Goal: Transaction & Acquisition: Purchase product/service

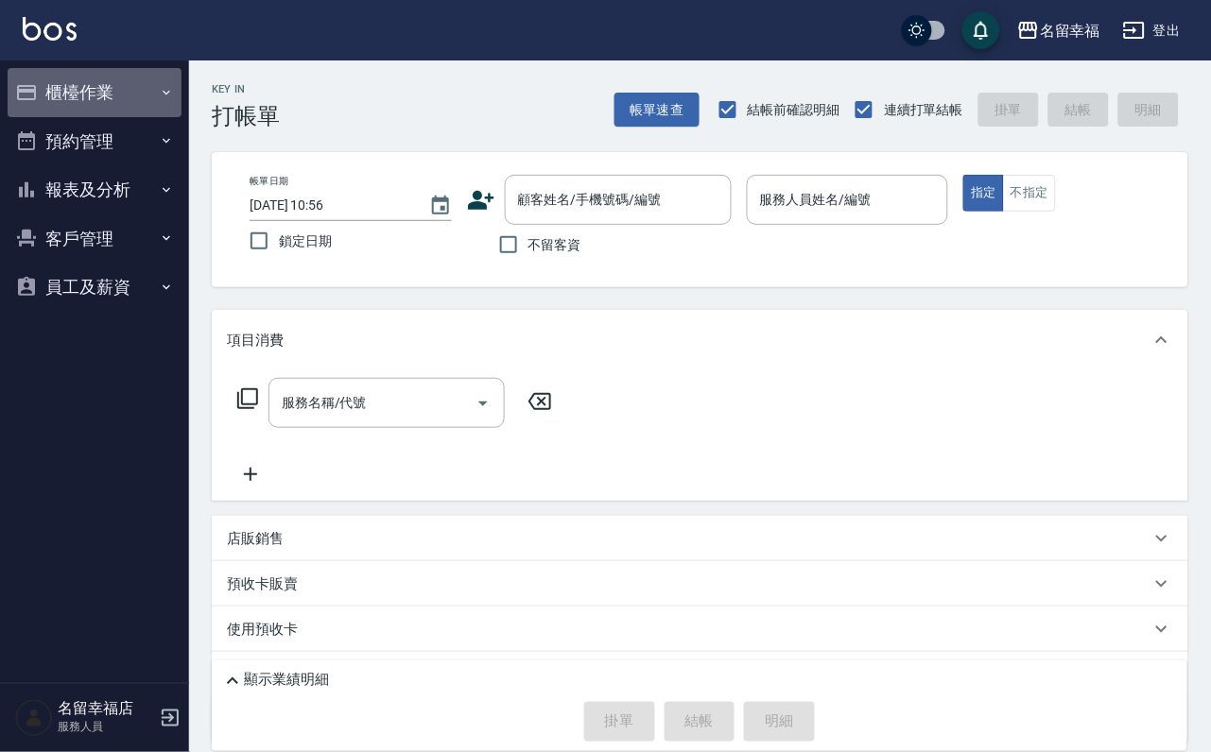
click at [125, 86] on button "櫃檯作業" at bounding box center [95, 92] width 174 height 49
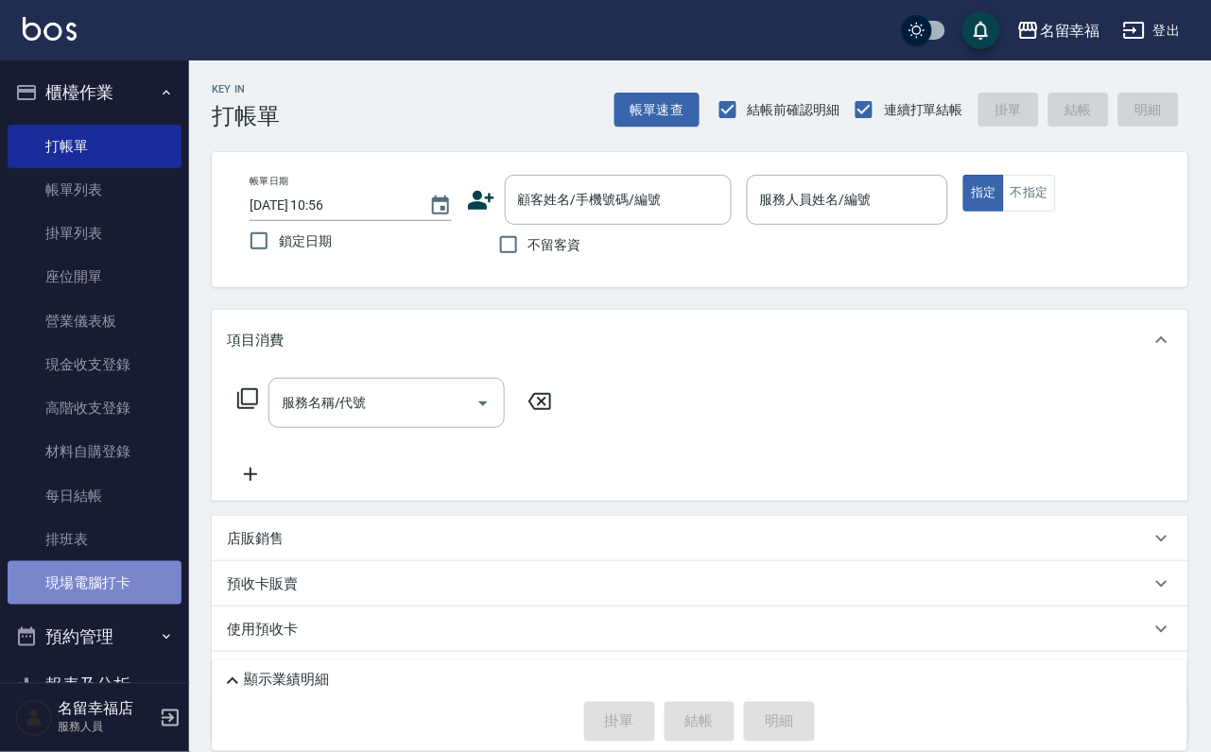
click at [109, 605] on link "現場電腦打卡" at bounding box center [95, 582] width 174 height 43
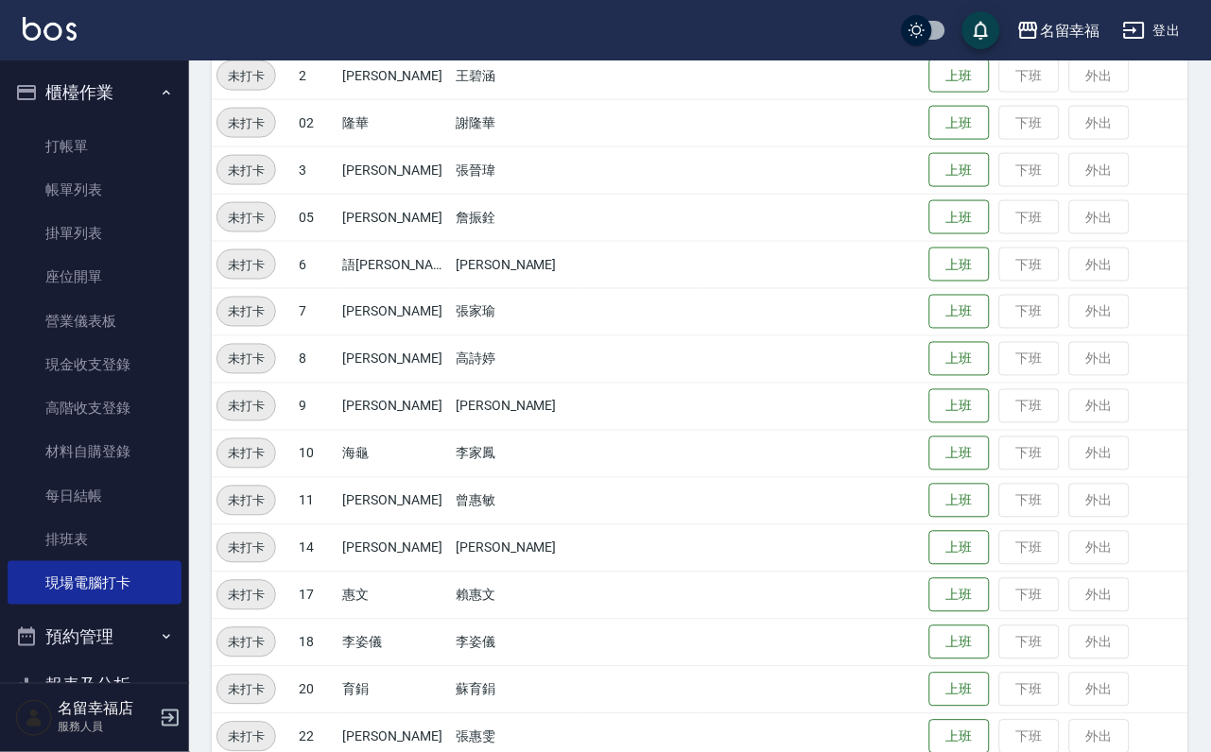
scroll to position [425, 0]
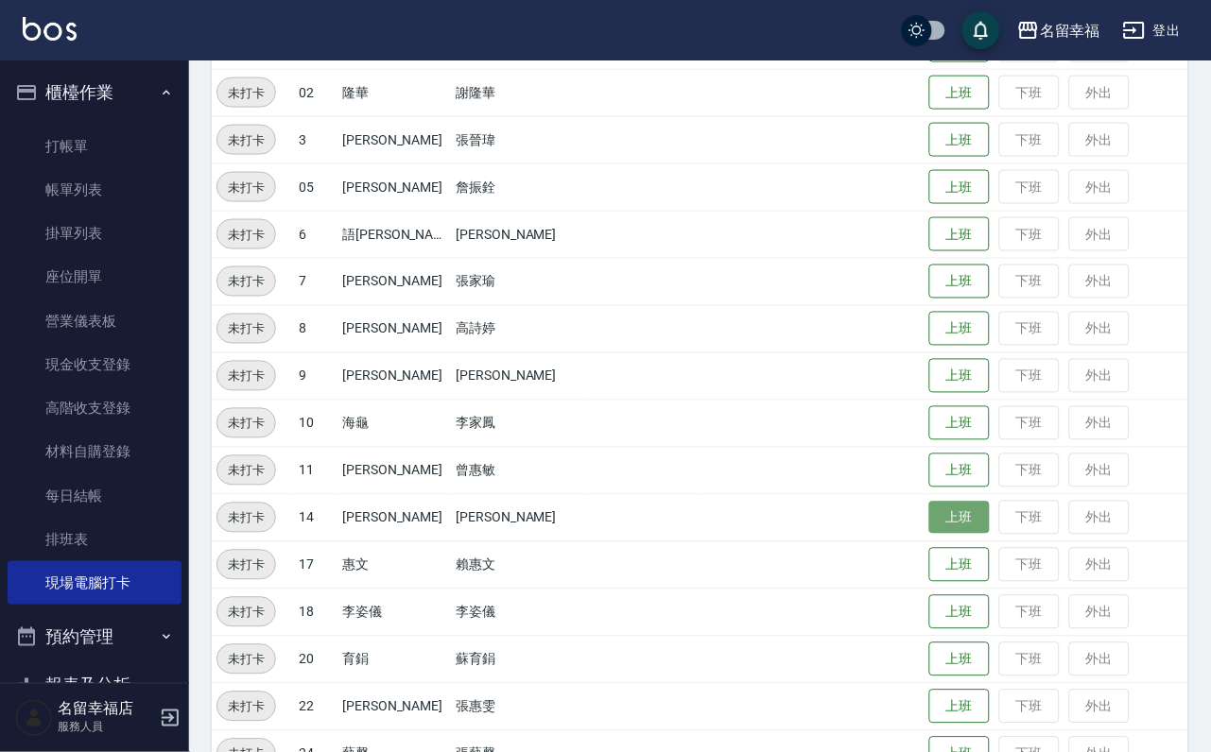
click at [950, 527] on button "上班" at bounding box center [959, 518] width 60 height 33
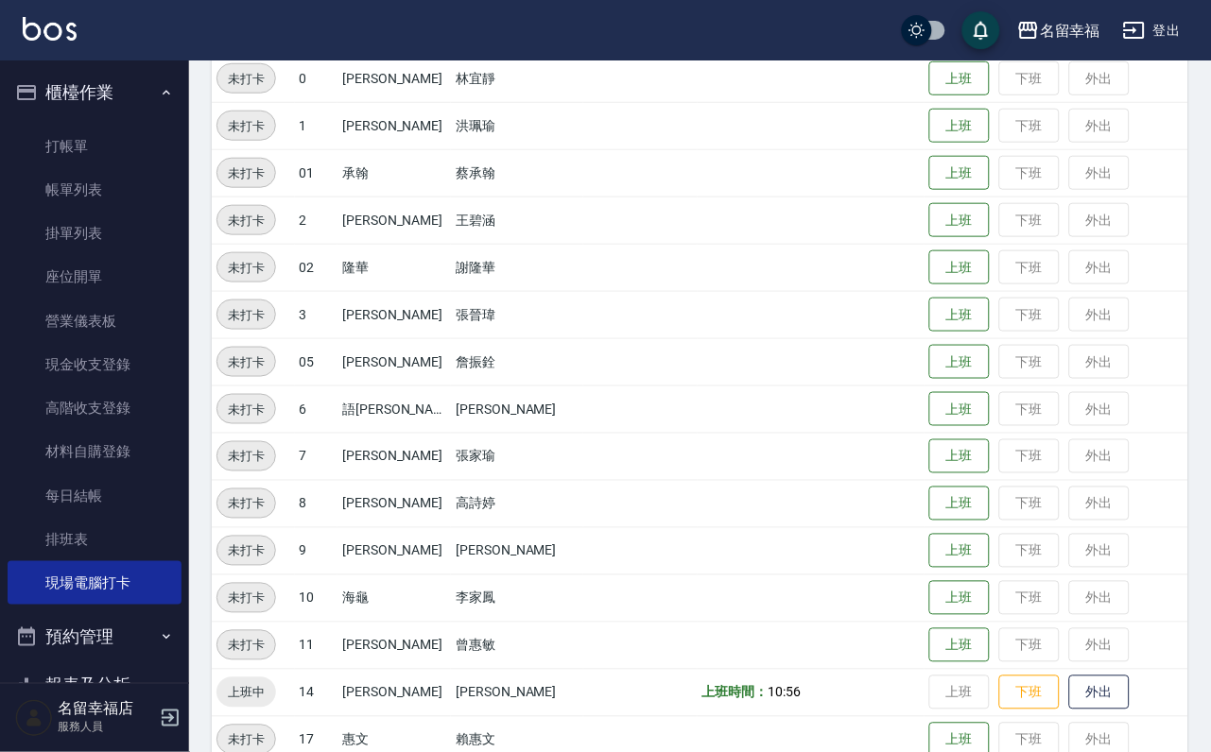
scroll to position [194, 0]
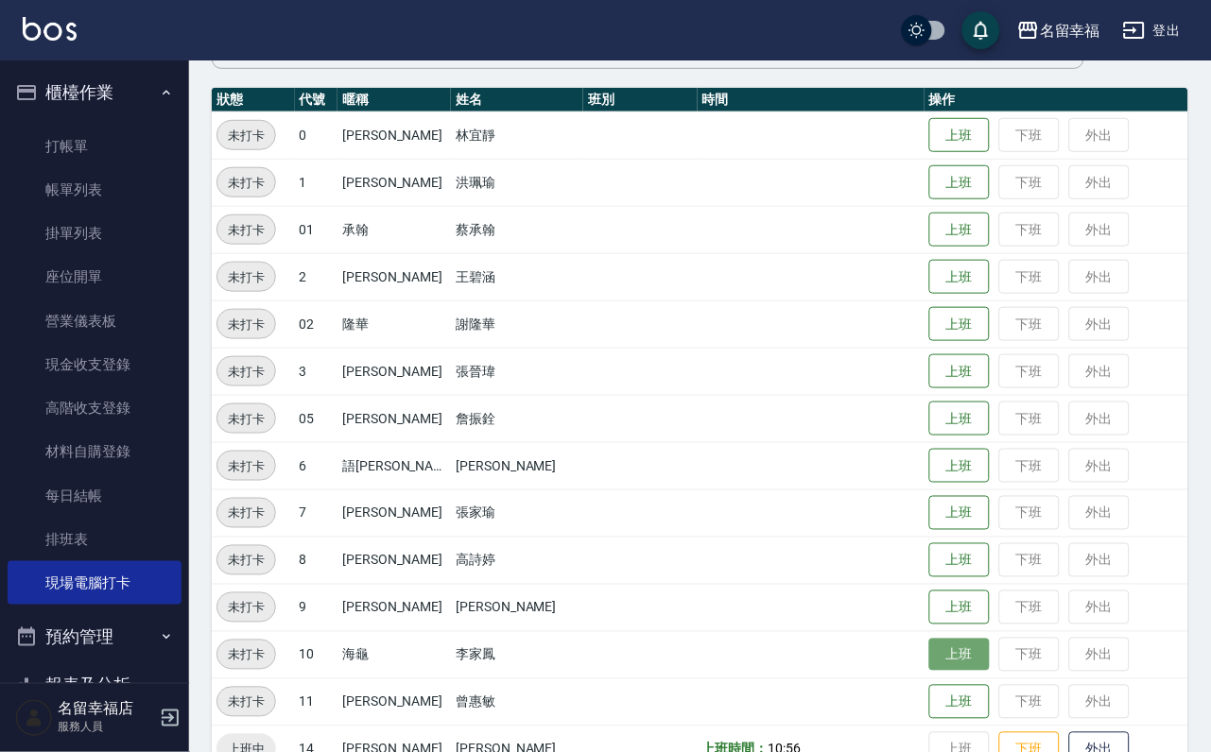
click at [933, 643] on button "上班" at bounding box center [959, 655] width 60 height 33
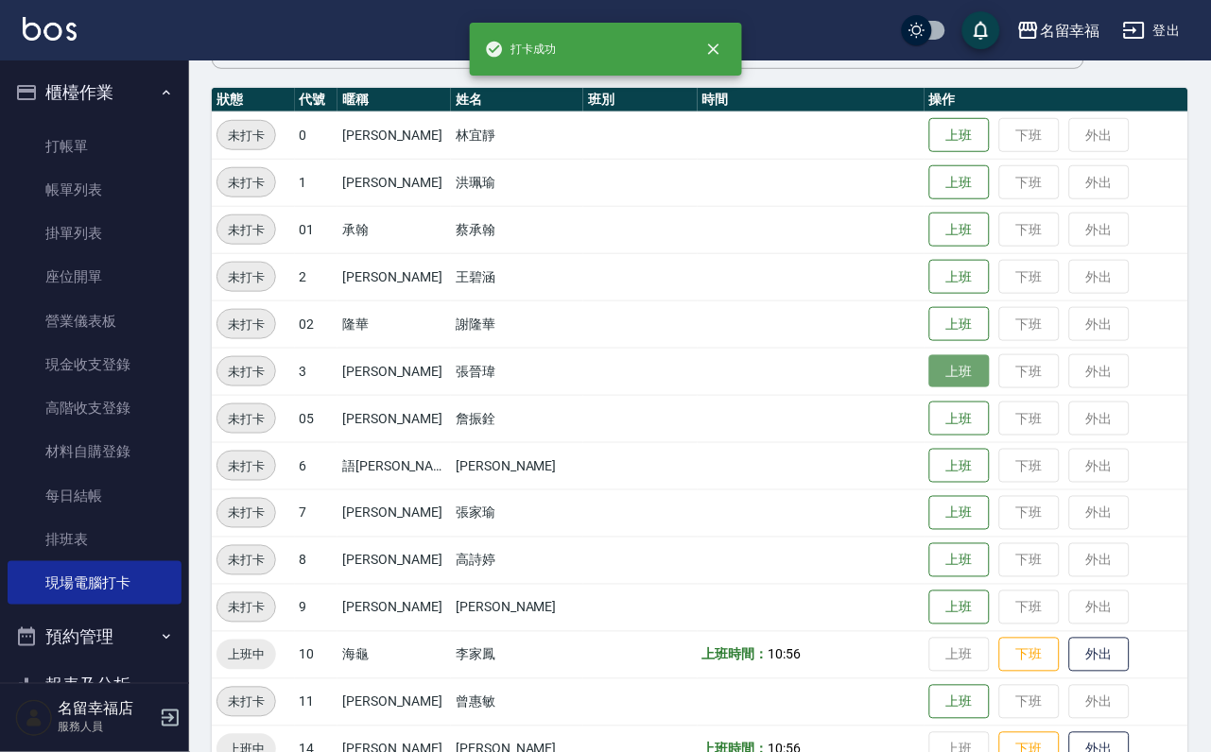
click at [949, 357] on button "上班" at bounding box center [959, 371] width 60 height 33
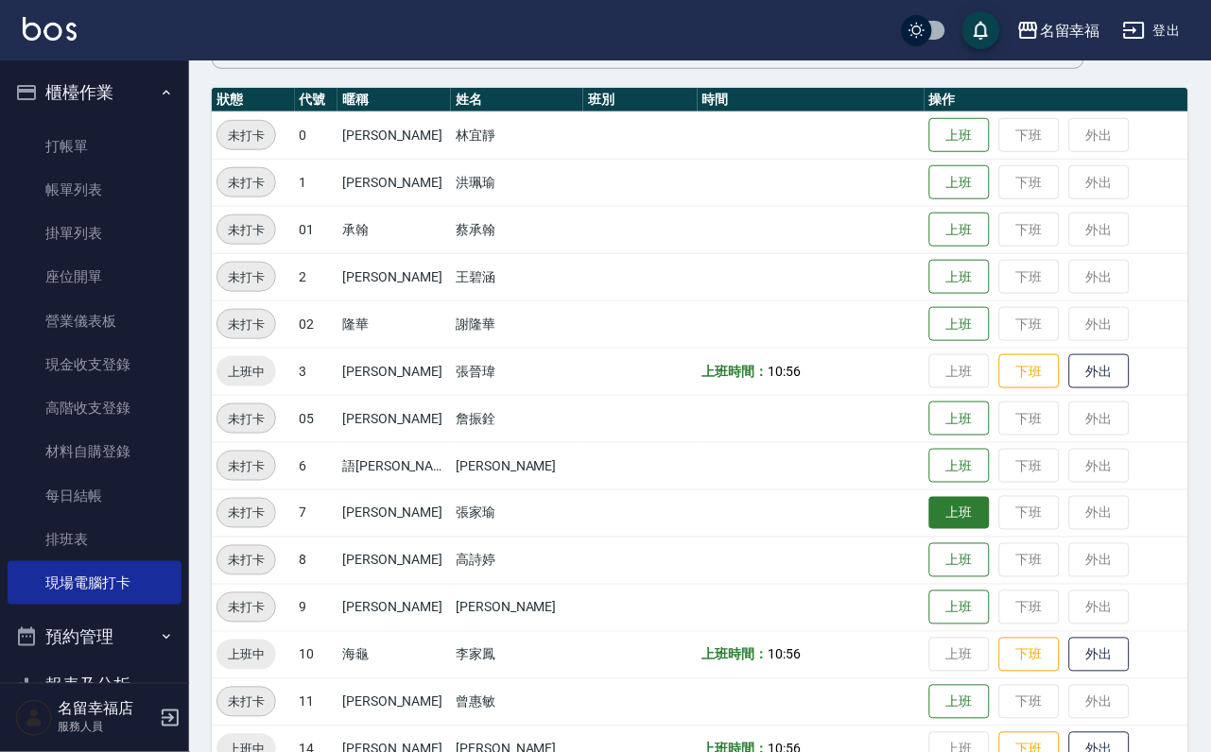
click at [965, 527] on button "上班" at bounding box center [959, 513] width 60 height 33
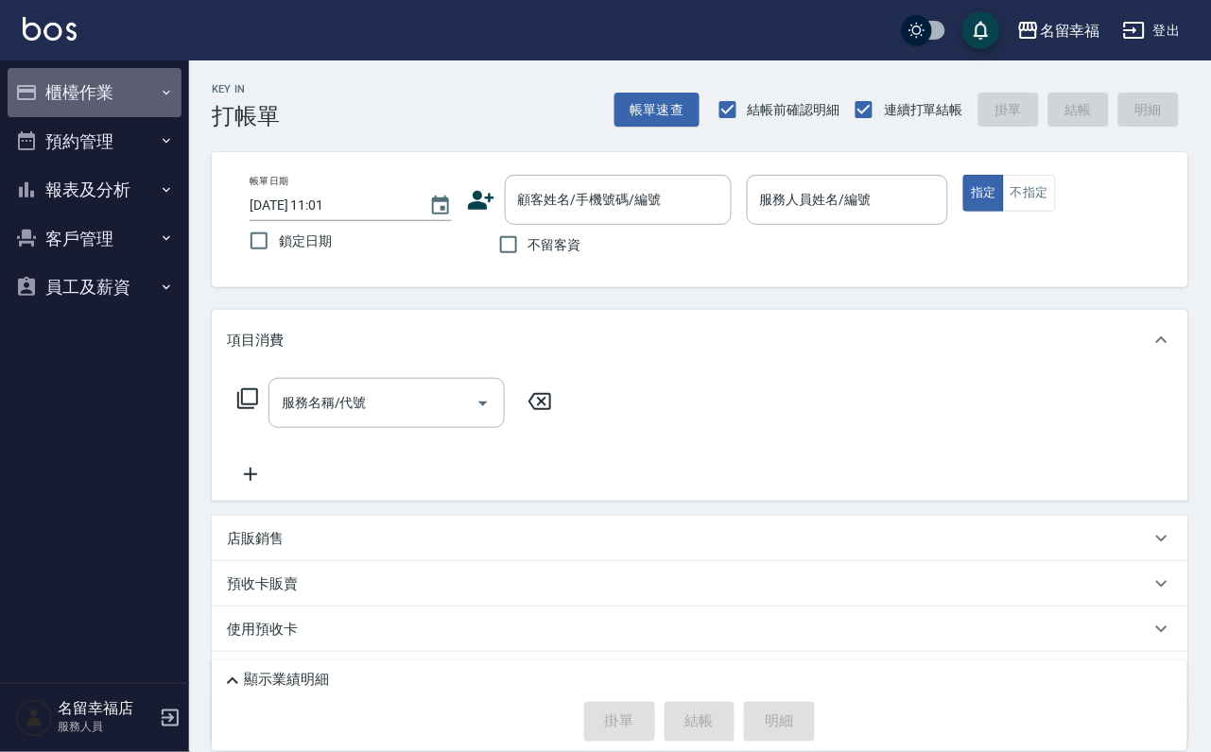
click at [114, 114] on button "櫃檯作業" at bounding box center [95, 92] width 174 height 49
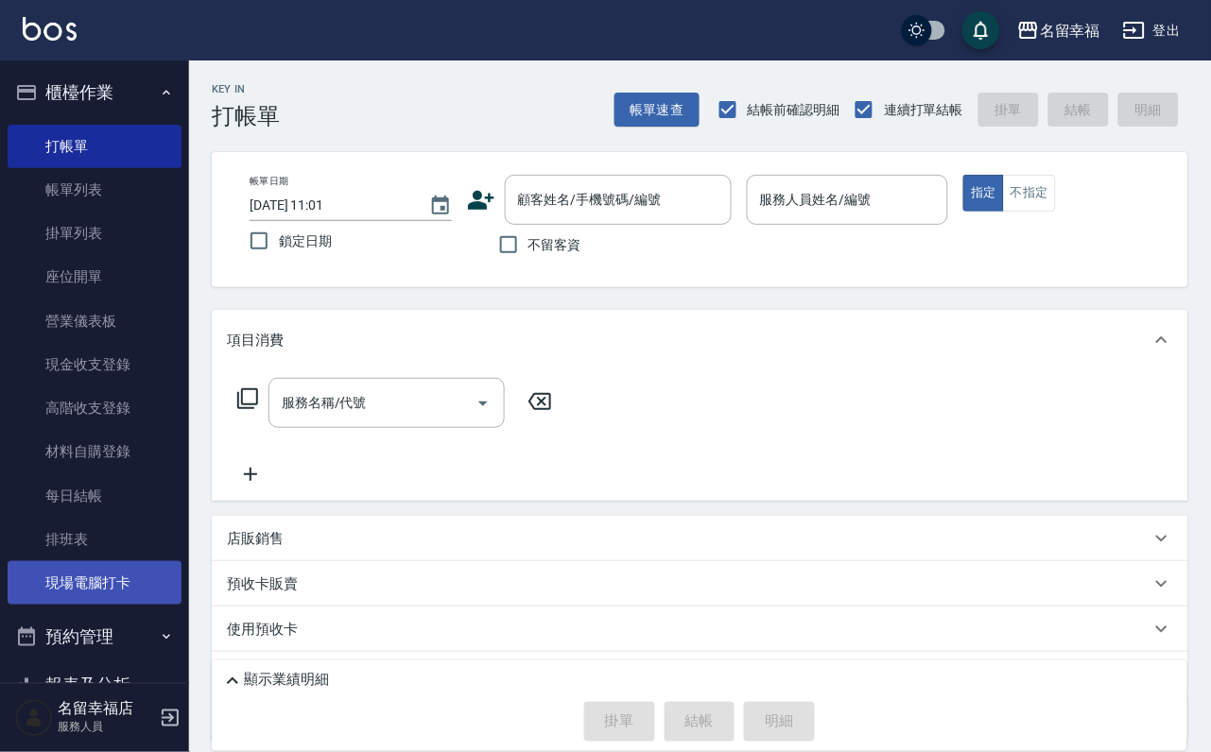
click at [111, 605] on link "現場電腦打卡" at bounding box center [95, 582] width 174 height 43
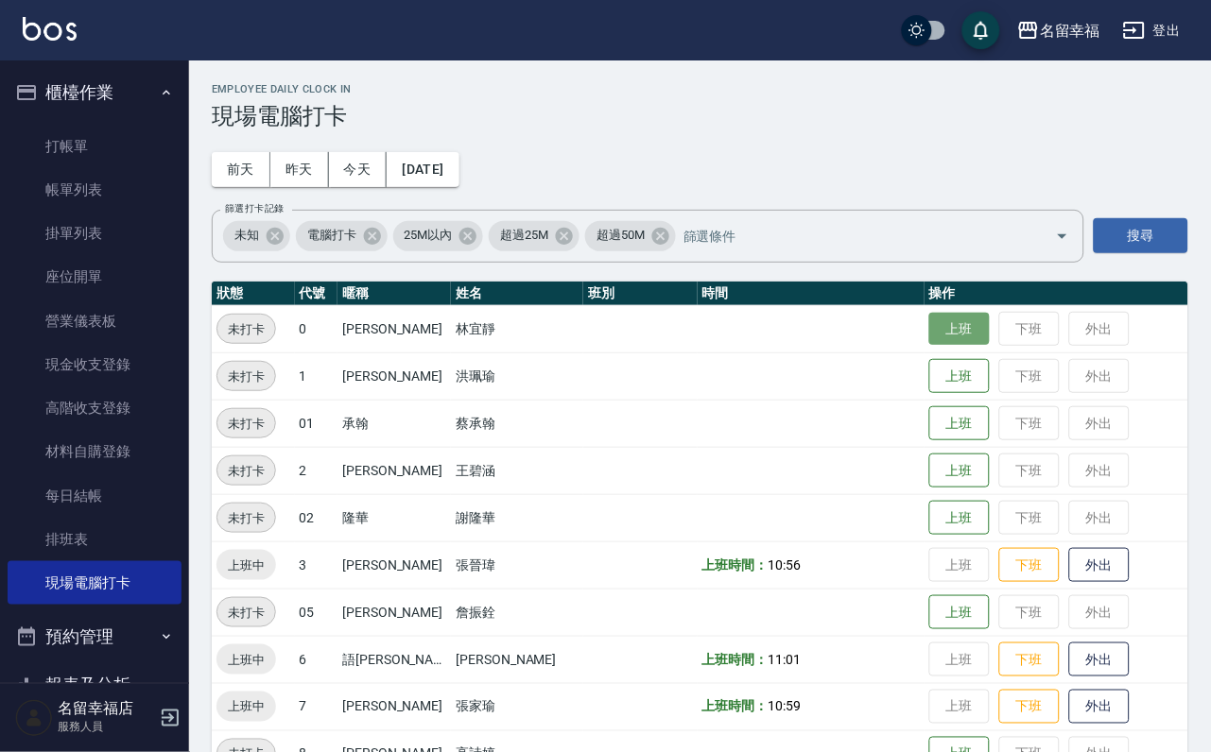
click at [942, 326] on button "上班" at bounding box center [959, 329] width 60 height 33
click at [698, 443] on td at bounding box center [811, 423] width 227 height 47
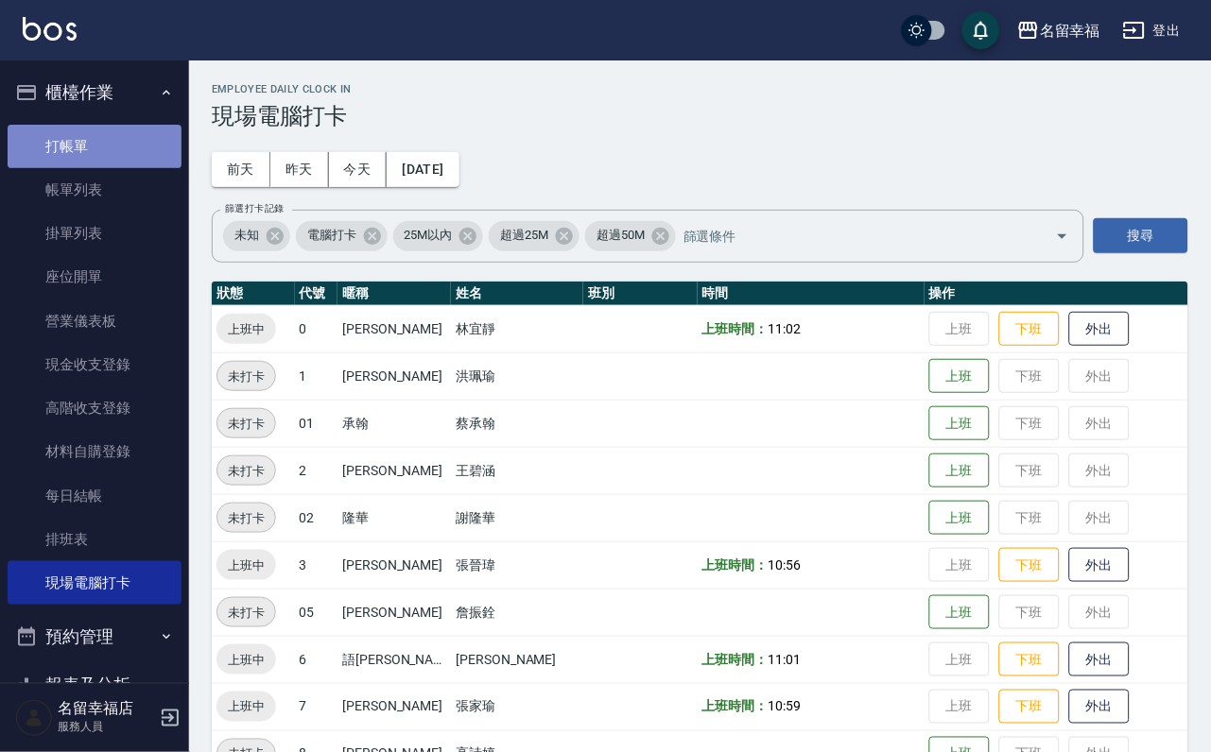
click at [105, 134] on link "打帳單" at bounding box center [95, 146] width 174 height 43
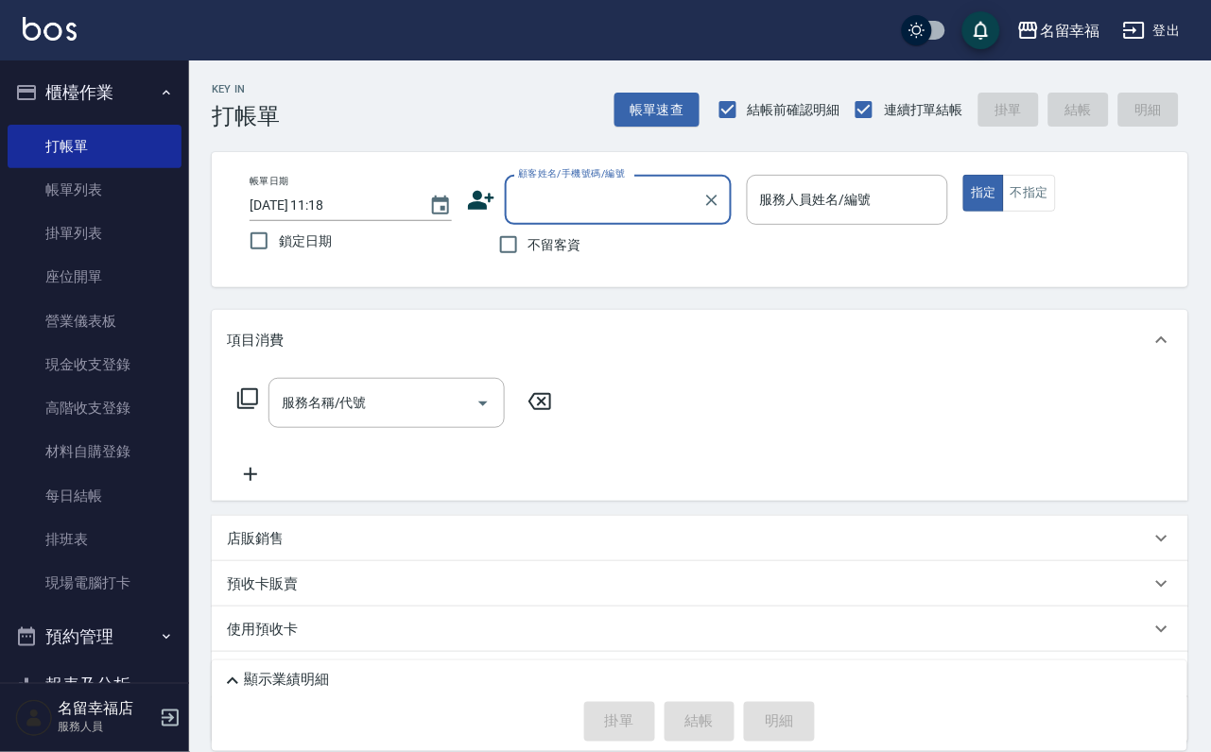
click at [530, 252] on span "不留客資" at bounding box center [554, 245] width 53 height 20
click at [528, 252] on input "不留客資" at bounding box center [509, 245] width 40 height 40
checkbox input "true"
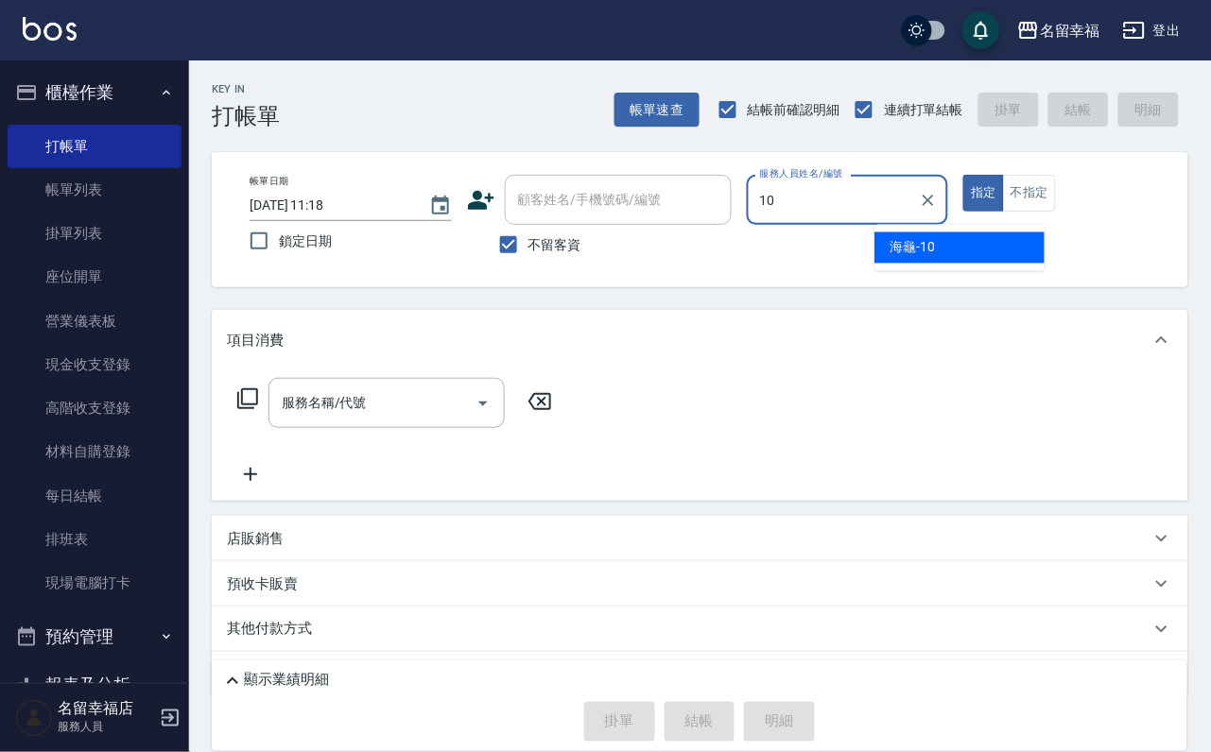
type input "海龜-10"
type button "true"
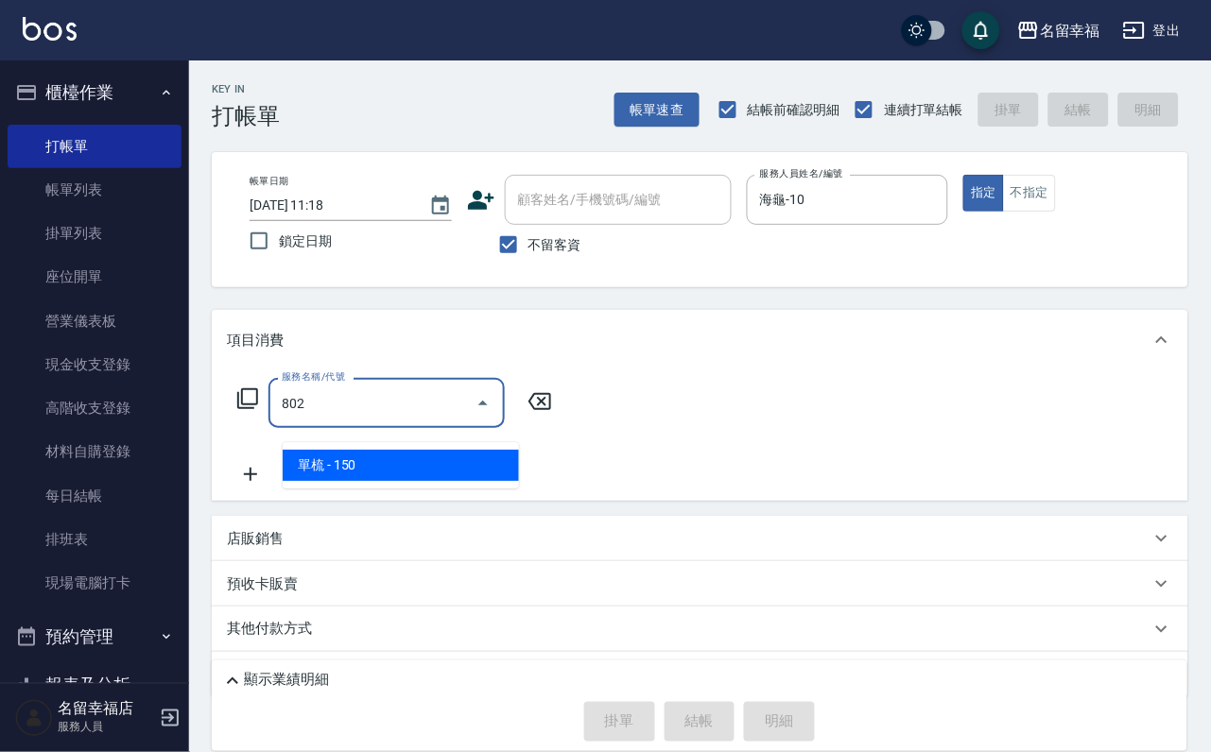
type input "單梳(802)"
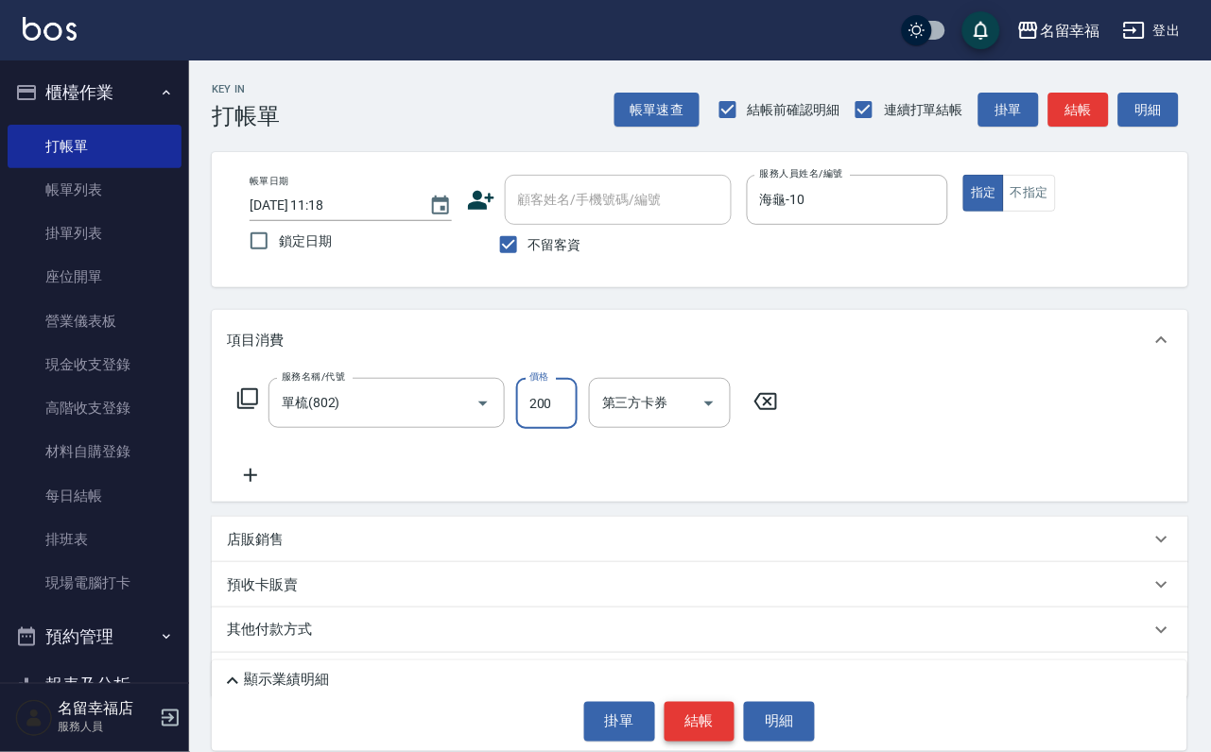
type input "200"
click at [726, 721] on button "結帳" at bounding box center [699, 722] width 71 height 40
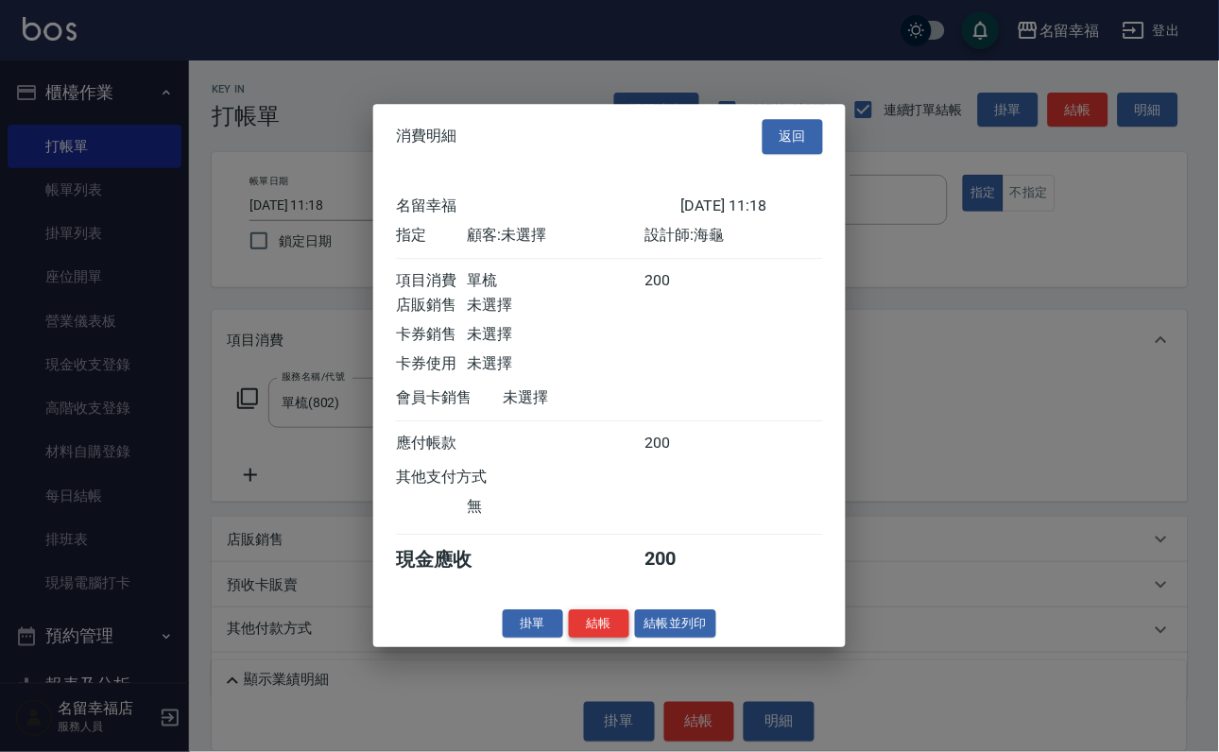
scroll to position [233, 0]
click at [574, 639] on button "結帳" at bounding box center [599, 624] width 60 height 29
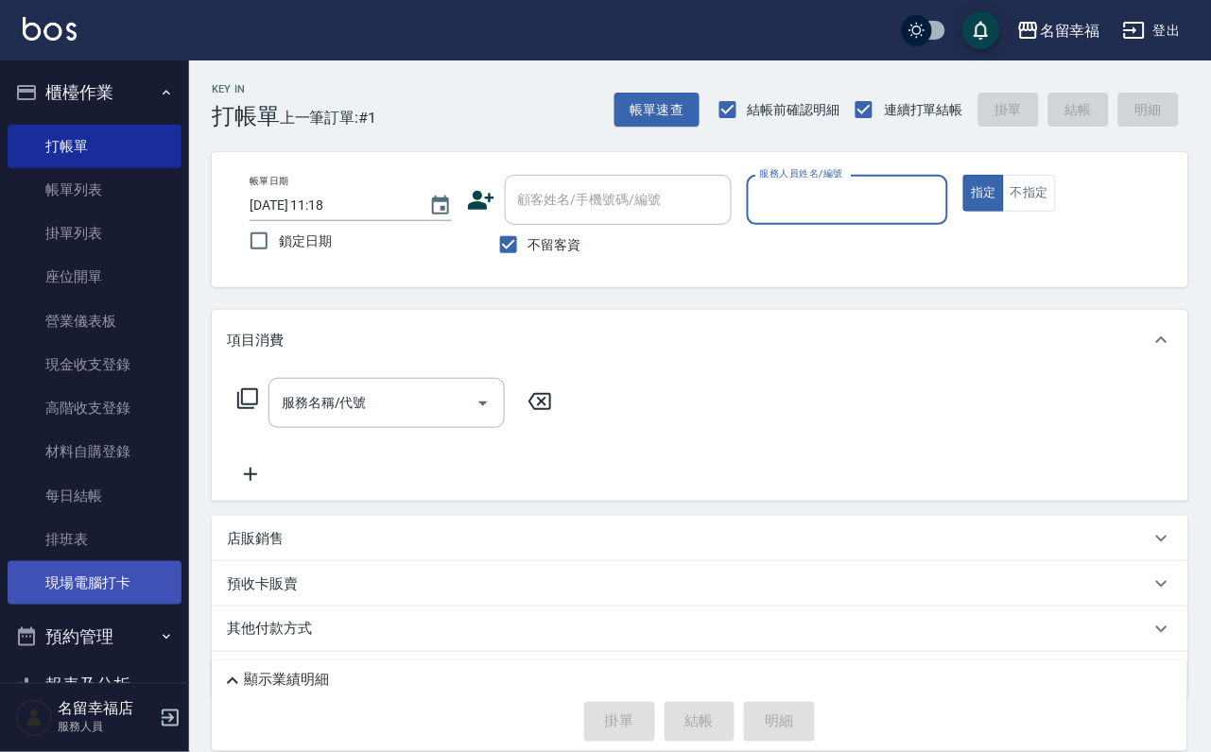
click at [101, 605] on link "現場電腦打卡" at bounding box center [95, 582] width 174 height 43
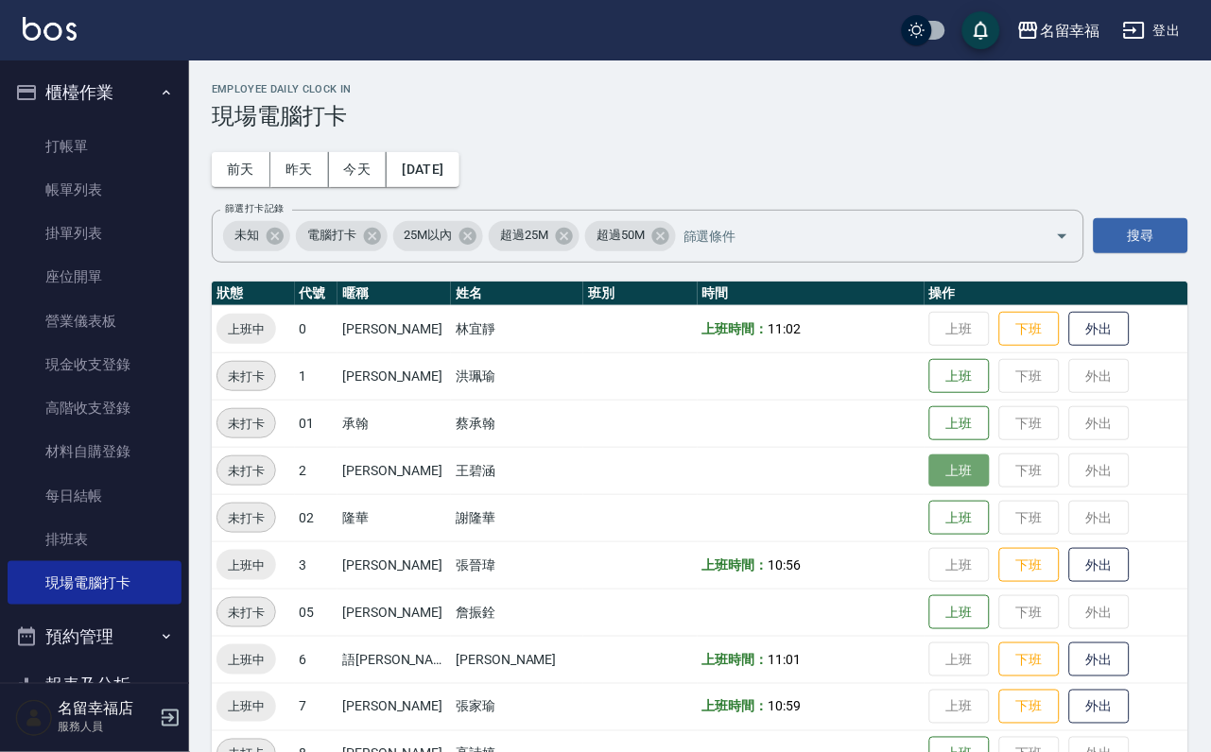
click at [929, 468] on button "上班" at bounding box center [959, 471] width 60 height 33
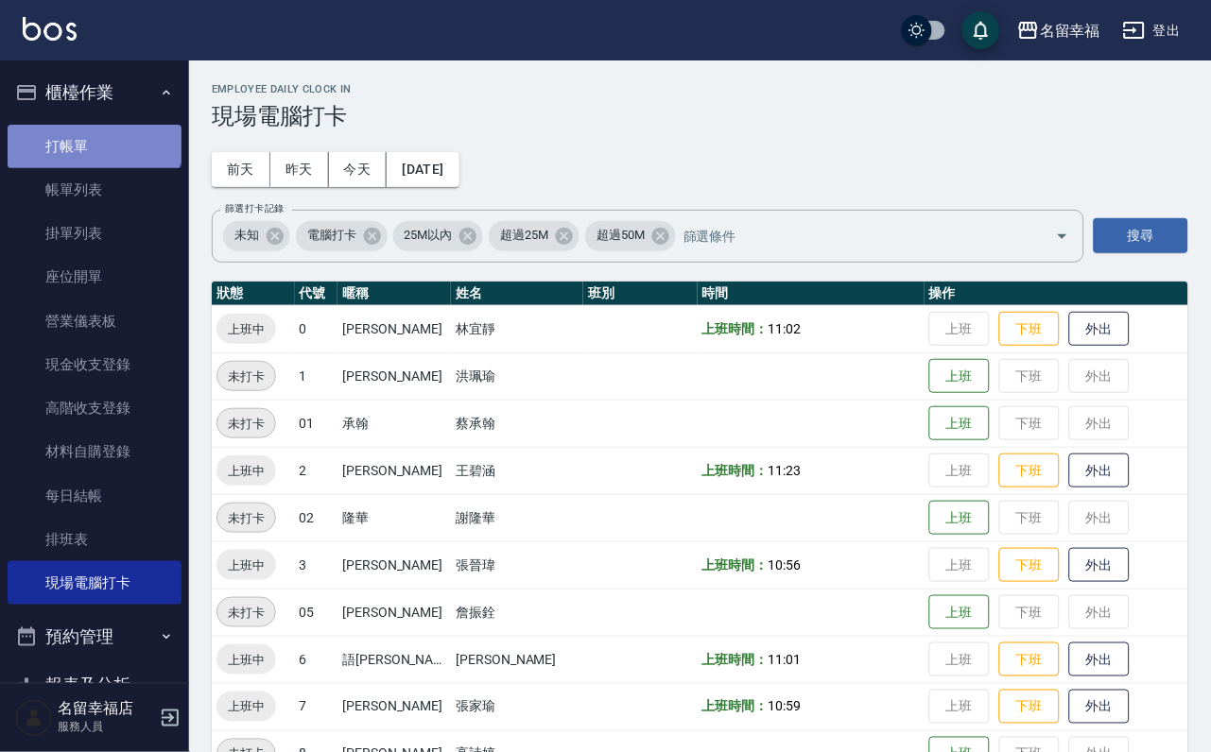
click at [92, 132] on link "打帳單" at bounding box center [95, 146] width 174 height 43
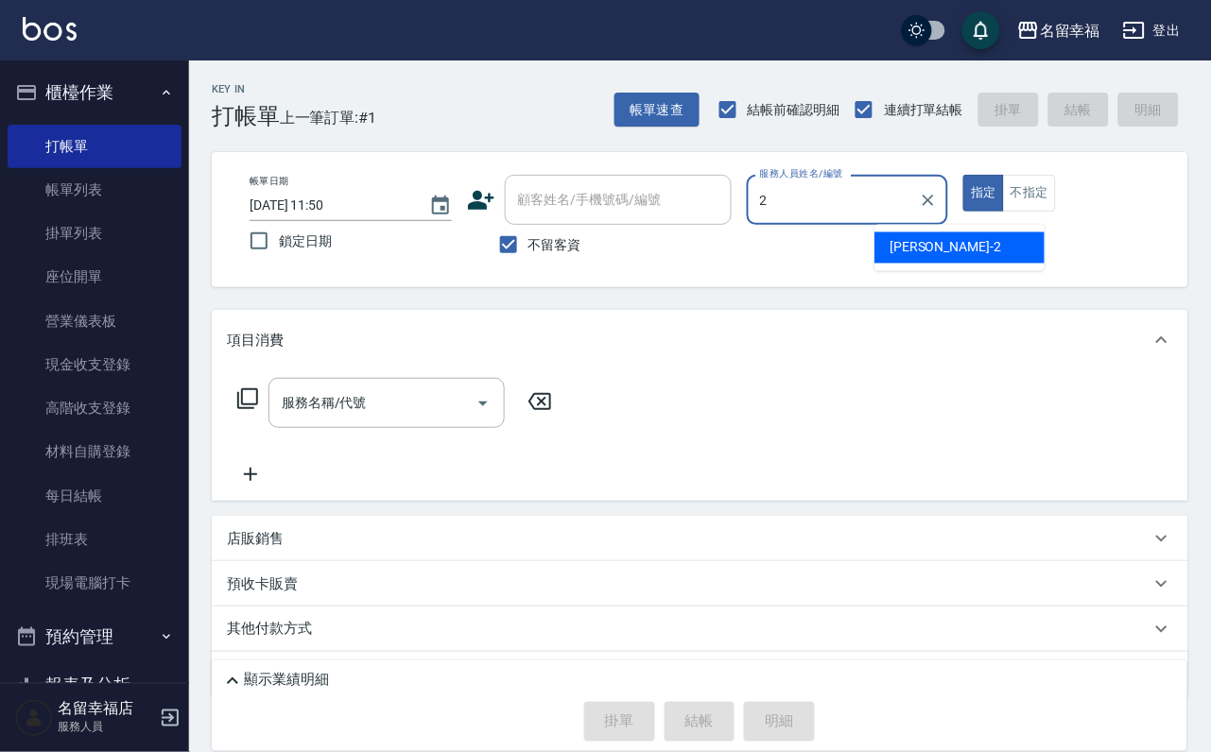
type input "[PERSON_NAME]-2"
type button "true"
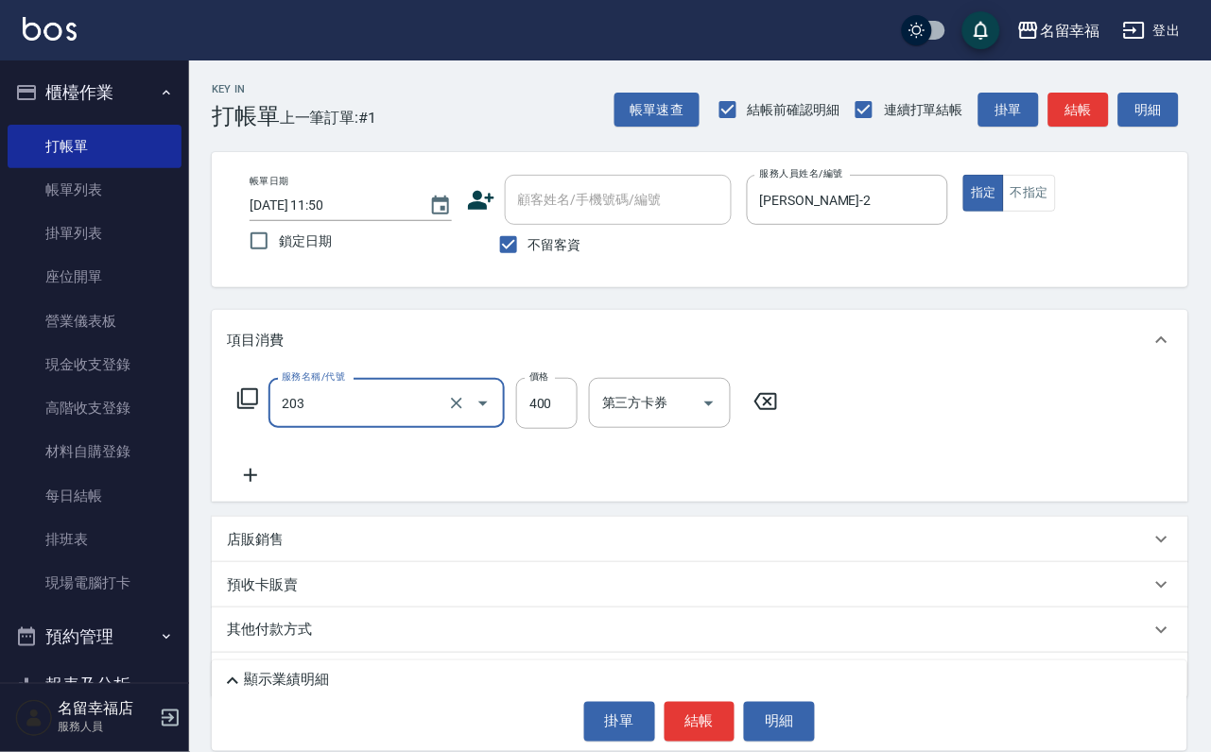
type input "指定單剪(203)"
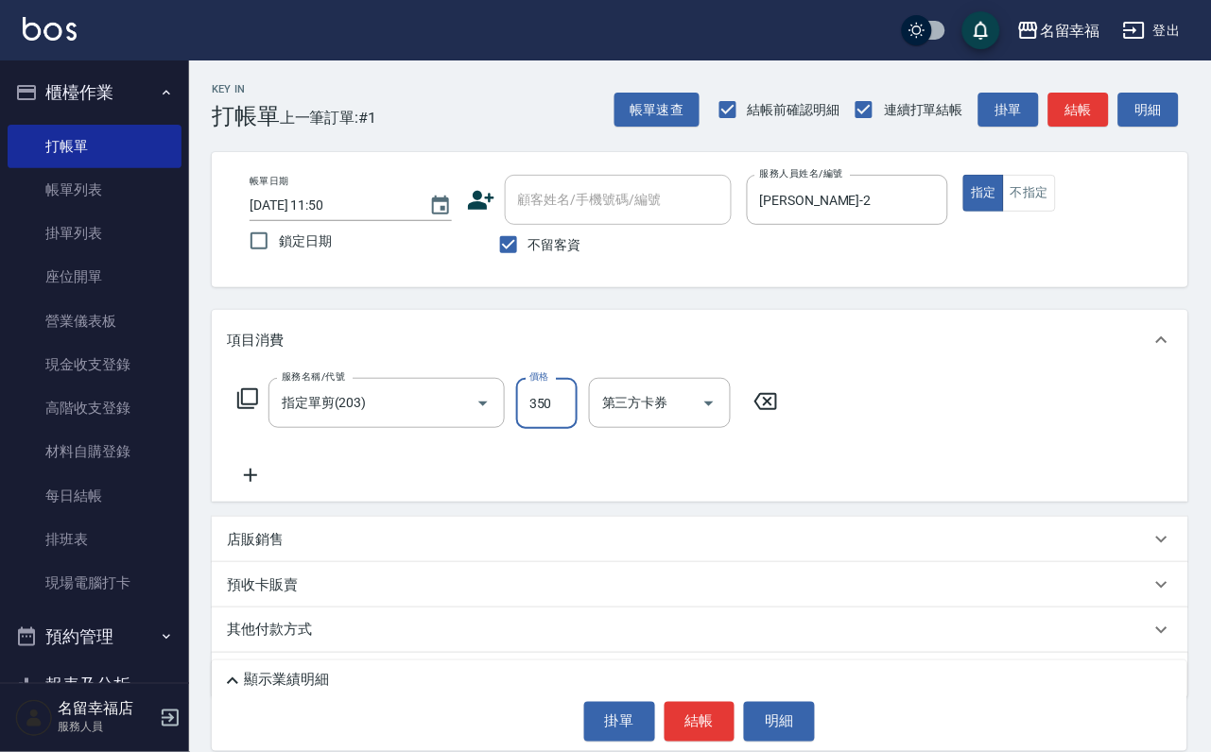
type input "350"
click at [700, 729] on button "結帳" at bounding box center [699, 722] width 71 height 40
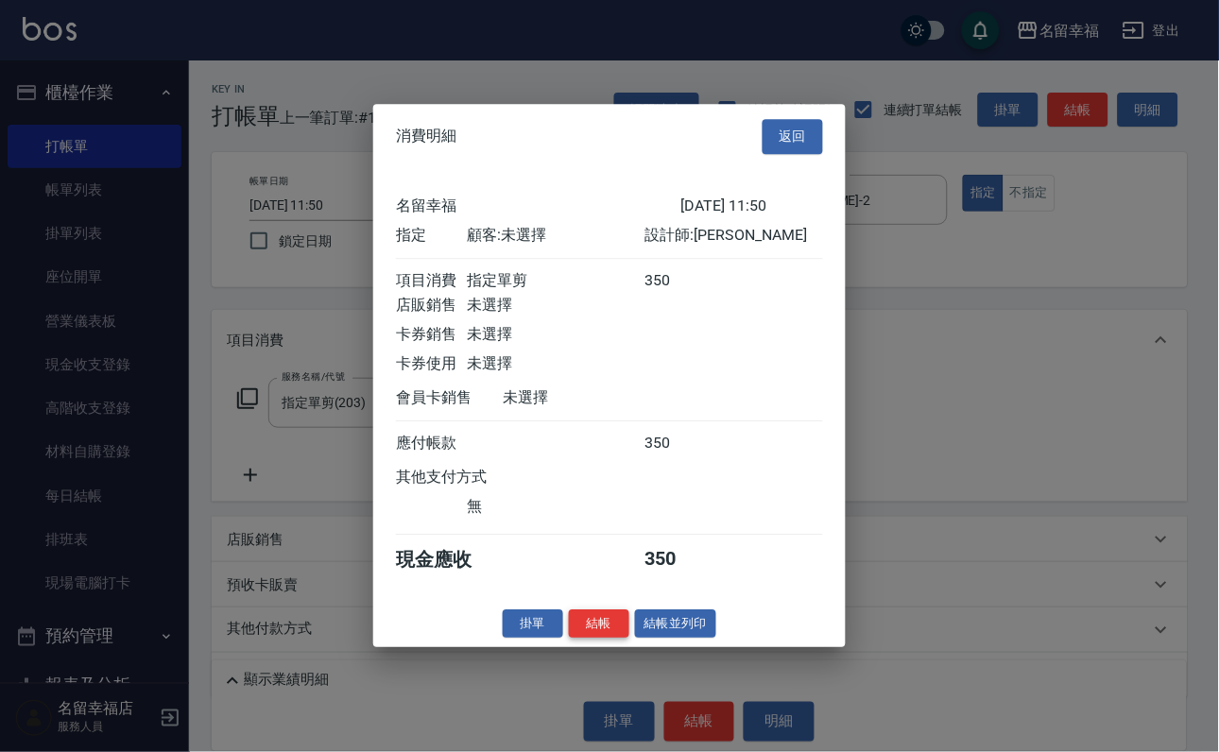
scroll to position [233, 0]
click at [569, 639] on button "結帳" at bounding box center [599, 624] width 60 height 29
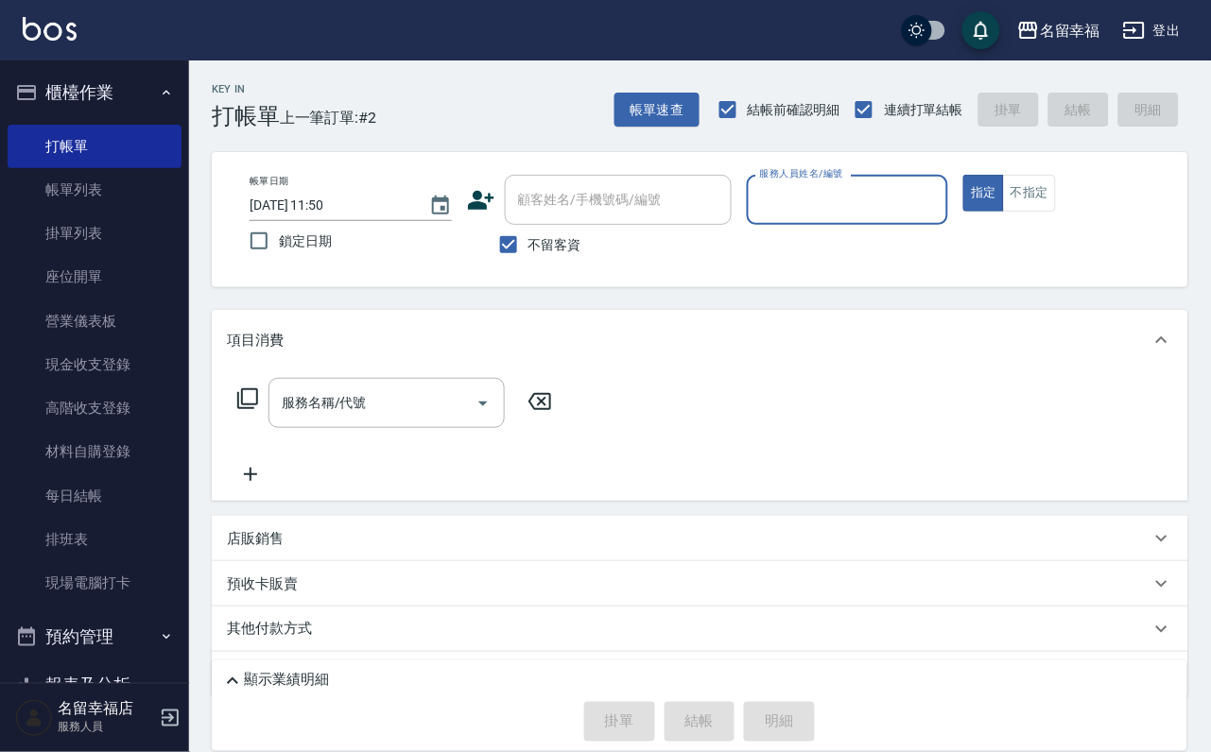
click at [843, 171] on label "服務人員姓名/編號" at bounding box center [801, 173] width 83 height 14
click at [920, 183] on input "服務人員姓名/編號" at bounding box center [847, 199] width 185 height 33
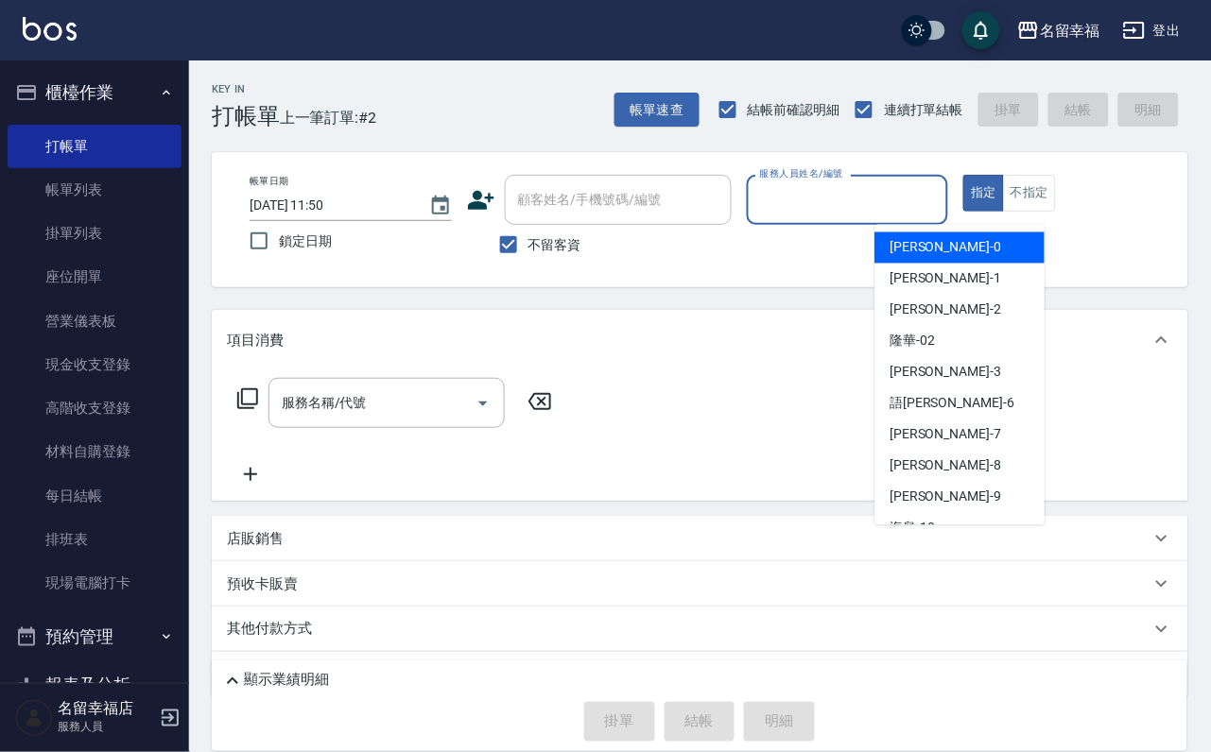
drag, startPoint x: 951, startPoint y: 200, endPoint x: 937, endPoint y: 188, distance: 18.8
click at [940, 198] on input "服務人員姓名/編號" at bounding box center [847, 199] width 185 height 33
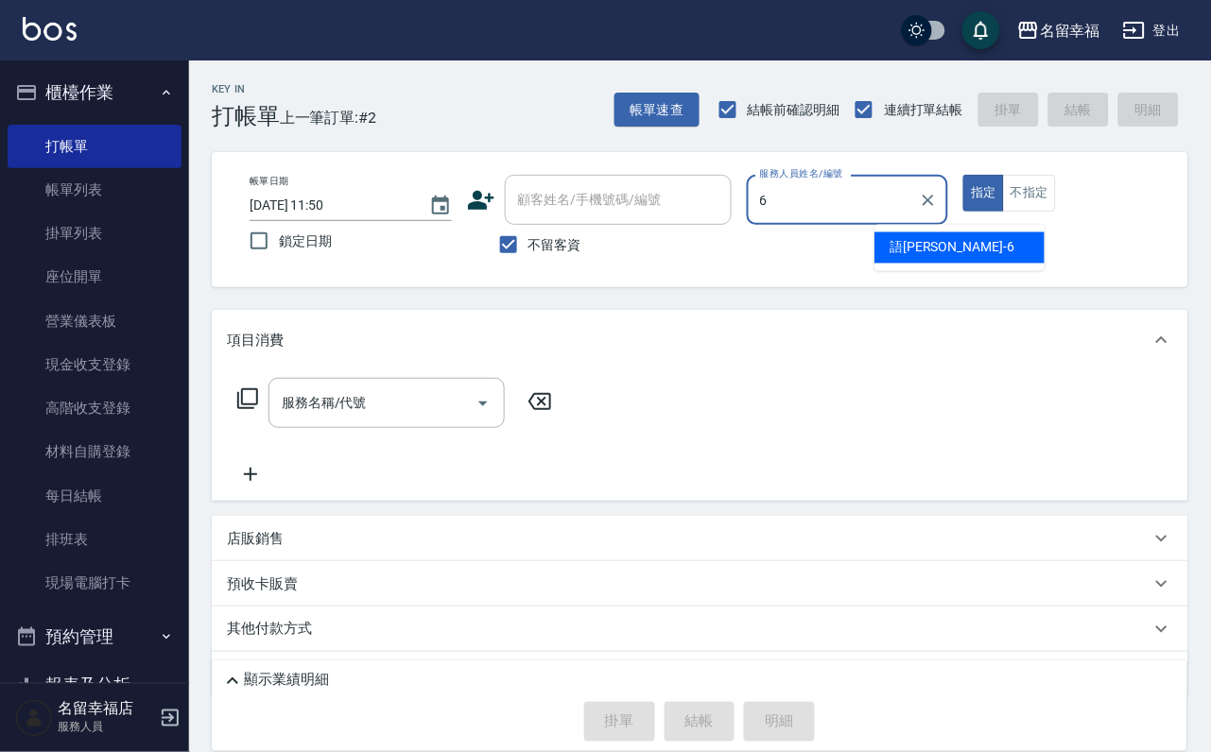
type input "語[PERSON_NAME]-6"
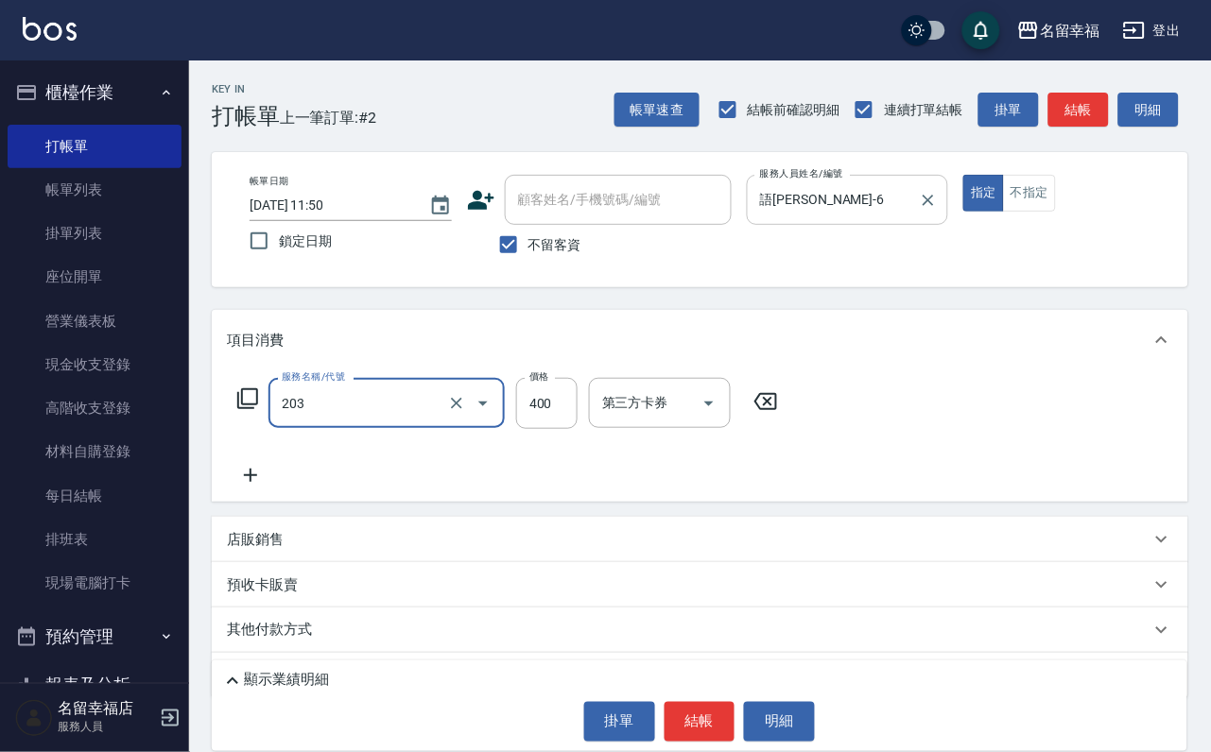
type input "指定單剪(203)"
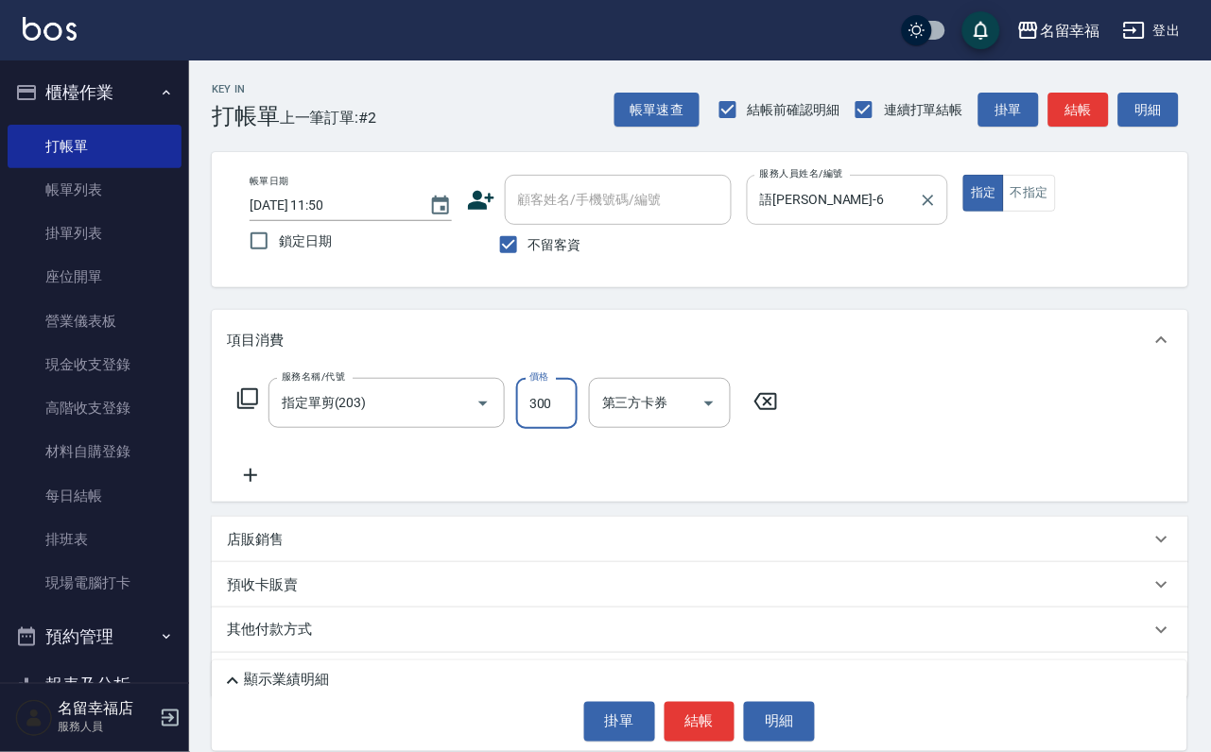
type input "300"
click at [710, 702] on button "結帳" at bounding box center [699, 722] width 71 height 40
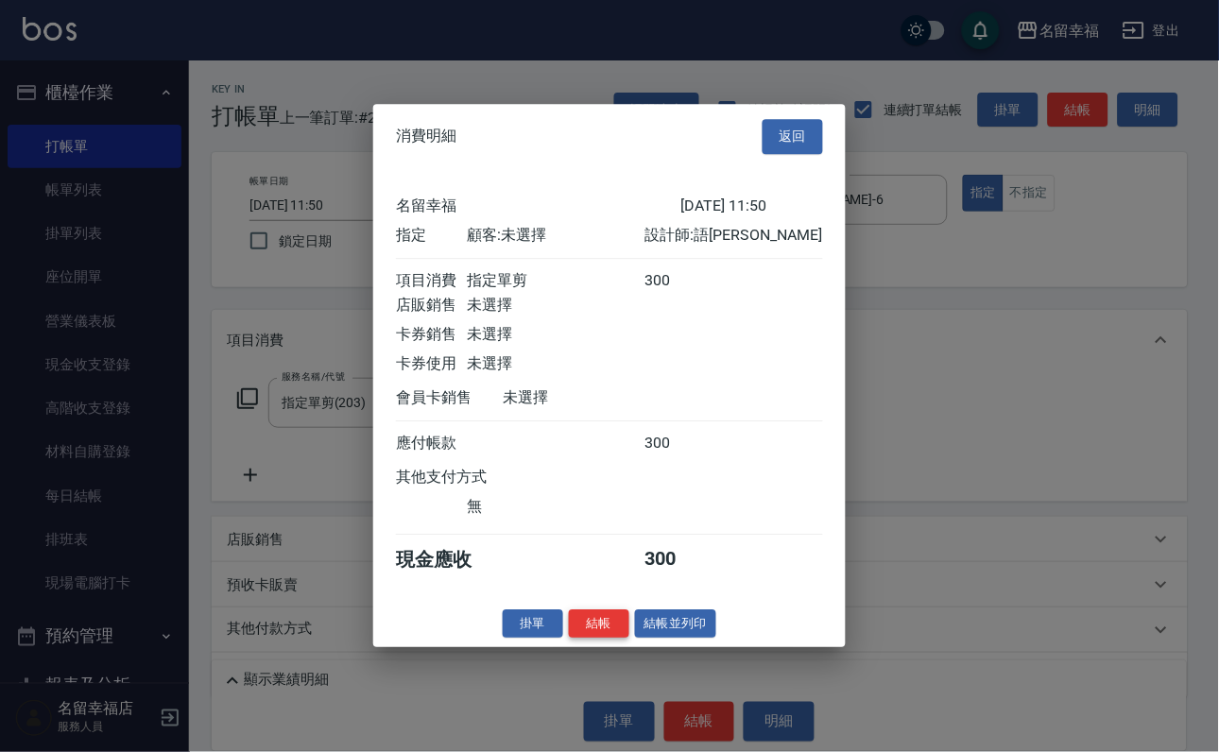
click at [579, 639] on button "結帳" at bounding box center [599, 624] width 60 height 29
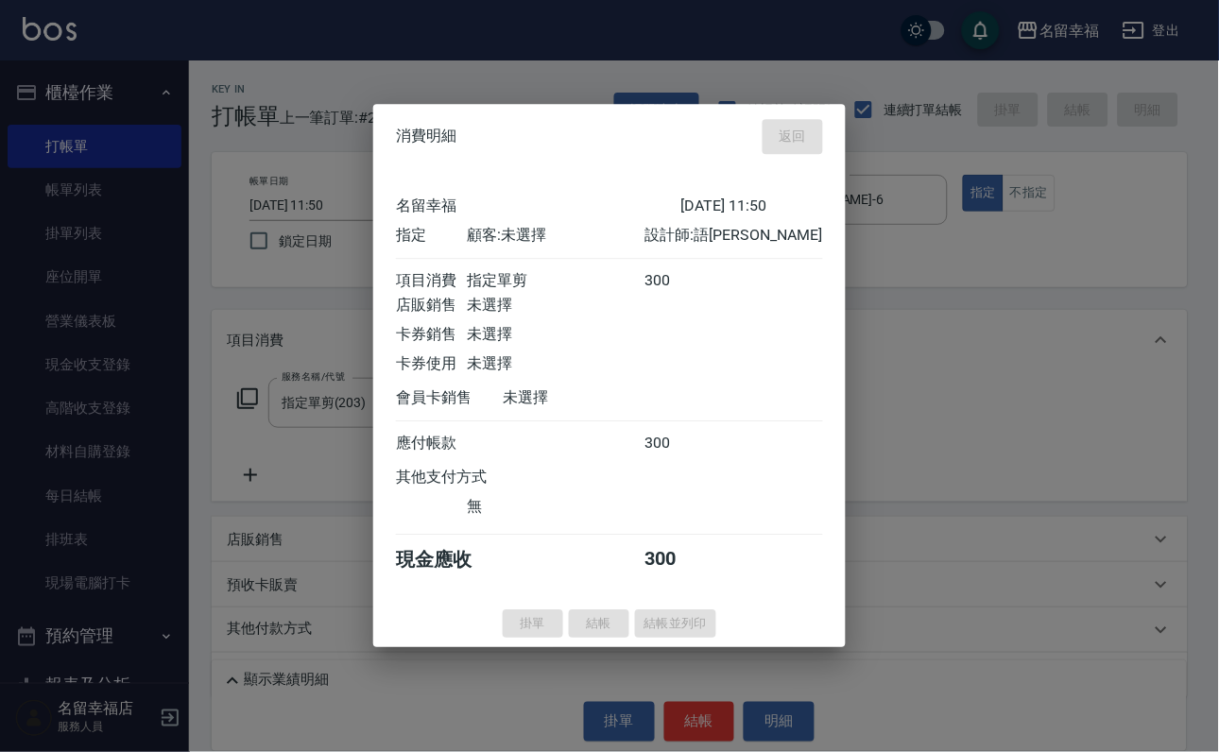
type input "[DATE] 12:26"
